Goal: Check status: Check status

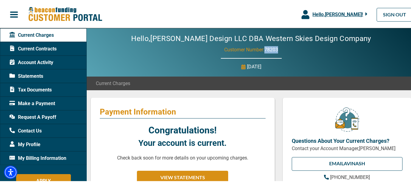
drag, startPoint x: 278, startPoint y: 49, endPoint x: 264, endPoint y: 48, distance: 13.7
click at [264, 48] on div "Hello, [PERSON_NAME] Design LLC DBA Western Skies Design Company Customer Numbe…" at bounding box center [251, 51] width 329 height 48
copy span "78203"
click at [47, 64] on span "Account Activity" at bounding box center [31, 61] width 44 height 7
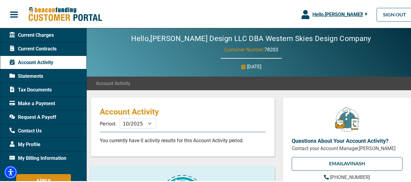
click at [36, 77] on span "Statements" at bounding box center [26, 75] width 34 height 7
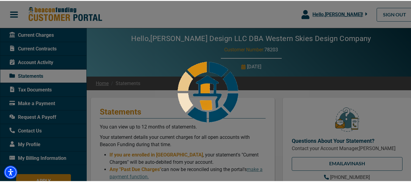
click at [53, 47] on div at bounding box center [208, 91] width 416 height 182
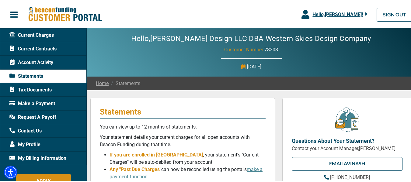
click at [53, 48] on span "Current Contracts" at bounding box center [32, 47] width 47 height 7
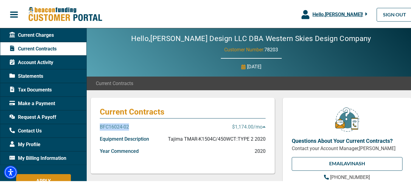
drag, startPoint x: 130, startPoint y: 127, endPoint x: 101, endPoint y: 128, distance: 29.5
click at [101, 128] on div "BFC16024-02 $1,174.00 /mo" at bounding box center [183, 129] width 166 height 12
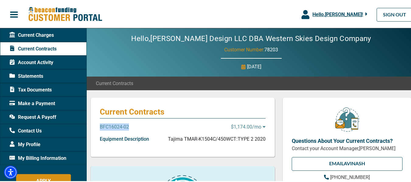
copy p "BFC16024-02"
click at [263, 126] on icon at bounding box center [264, 126] width 3 height 2
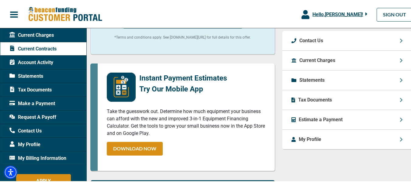
scroll to position [259, 0]
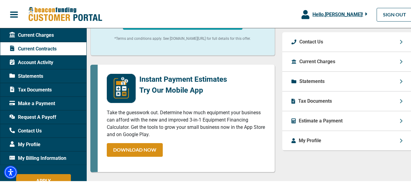
click at [400, 60] on icon at bounding box center [401, 61] width 2 height 4
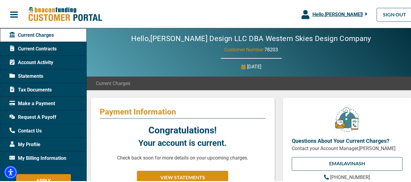
click at [49, 43] on div "Current Contracts" at bounding box center [43, 48] width 87 height 14
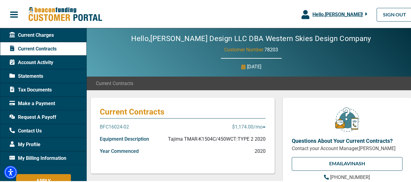
click at [122, 127] on p "BFC16024-02" at bounding box center [114, 126] width 29 height 7
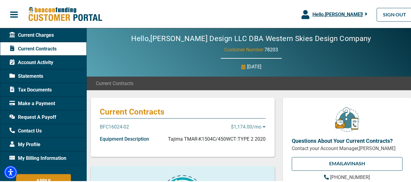
click at [122, 127] on p "BFC16024-02" at bounding box center [114, 126] width 29 height 7
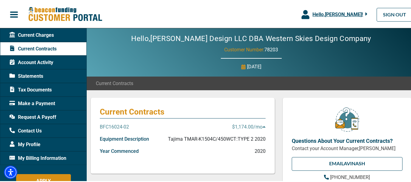
click at [122, 127] on p "BFC16024-02" at bounding box center [114, 126] width 29 height 7
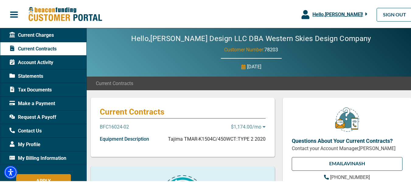
click at [122, 127] on p "BFC16024-02" at bounding box center [114, 126] width 29 height 7
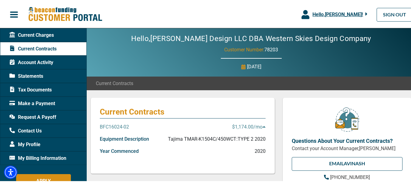
click at [122, 127] on p "BFC16024-02" at bounding box center [114, 126] width 29 height 7
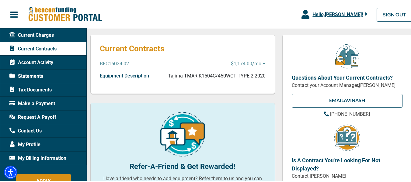
scroll to position [18, 0]
